Goal: Navigation & Orientation: Understand site structure

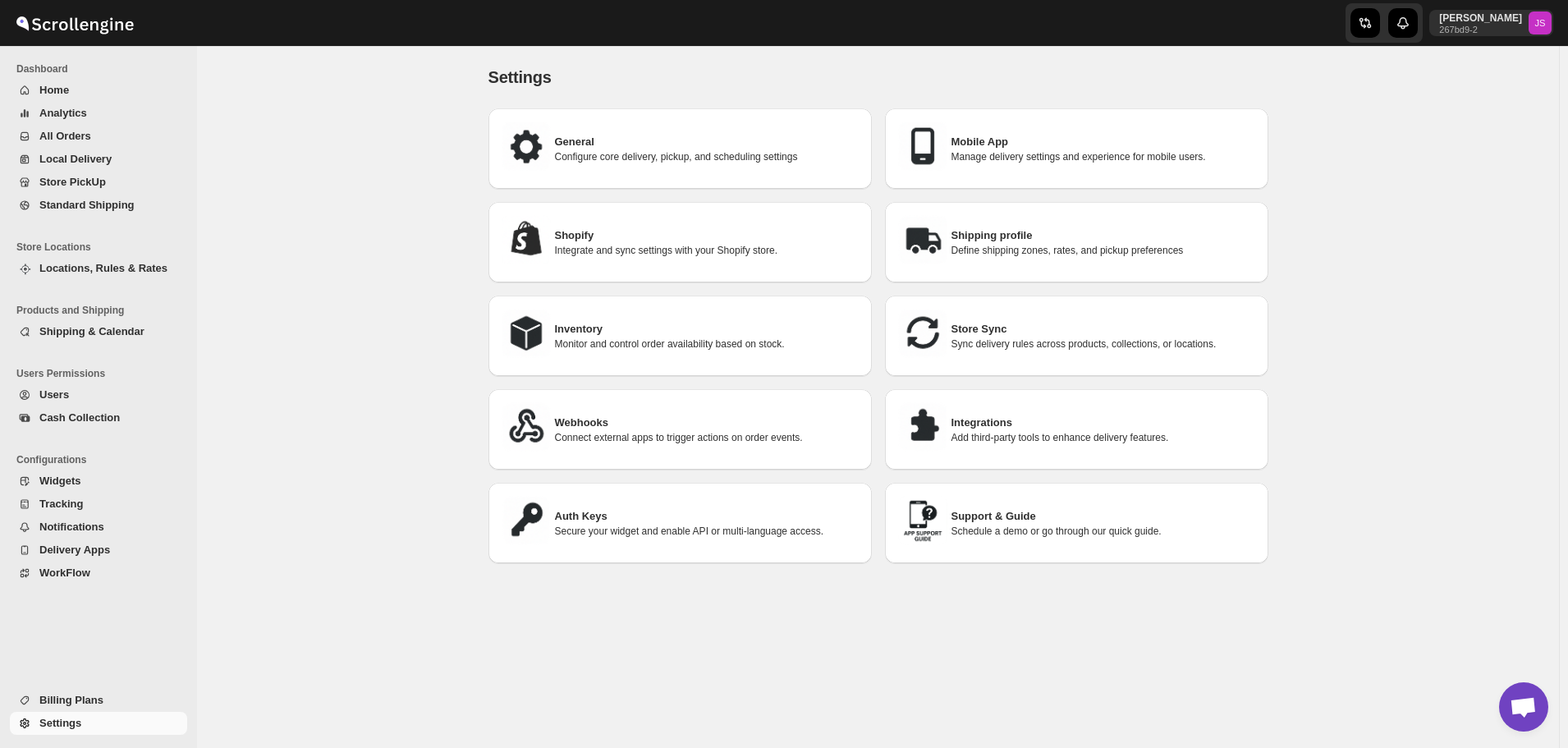
scroll to position [2, 0]
click at [67, 656] on div "Navigation" at bounding box center [94, 643] width 189 height 90
